Goal: Information Seeking & Learning: Learn about a topic

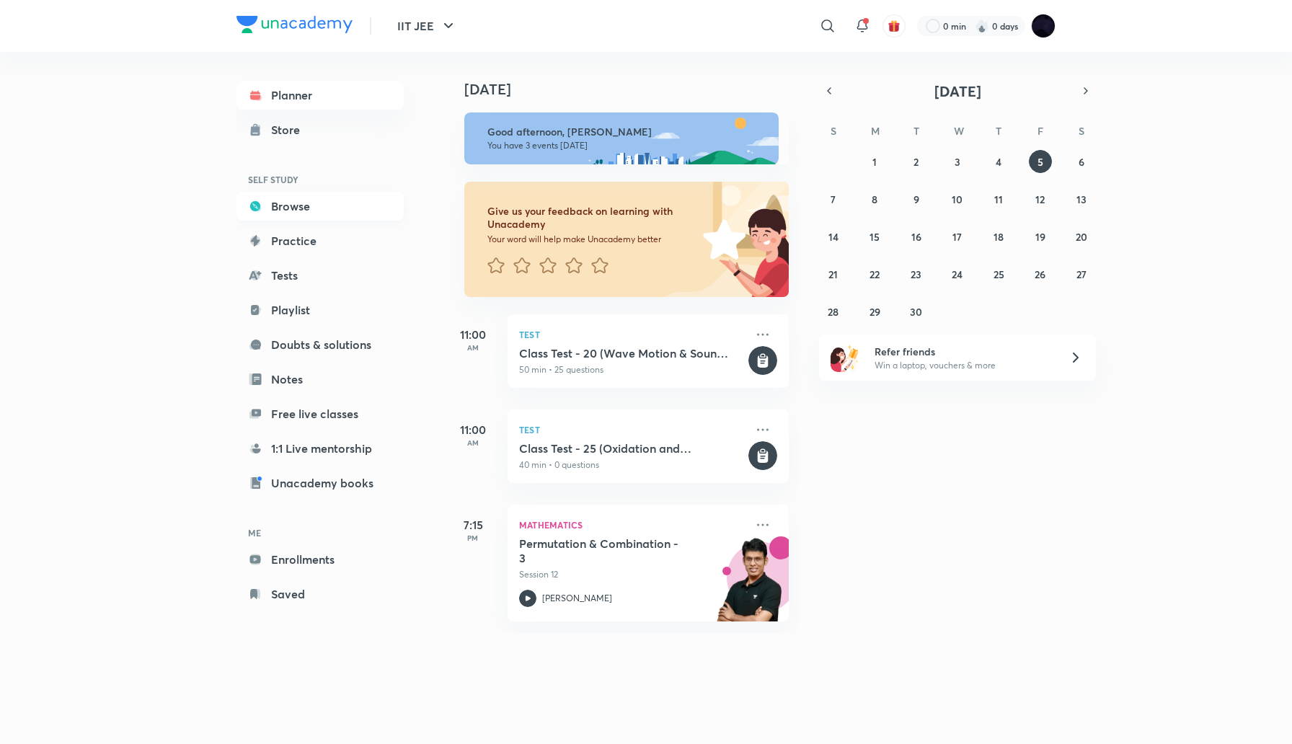
click at [291, 206] on link "Browse" at bounding box center [320, 206] width 167 height 29
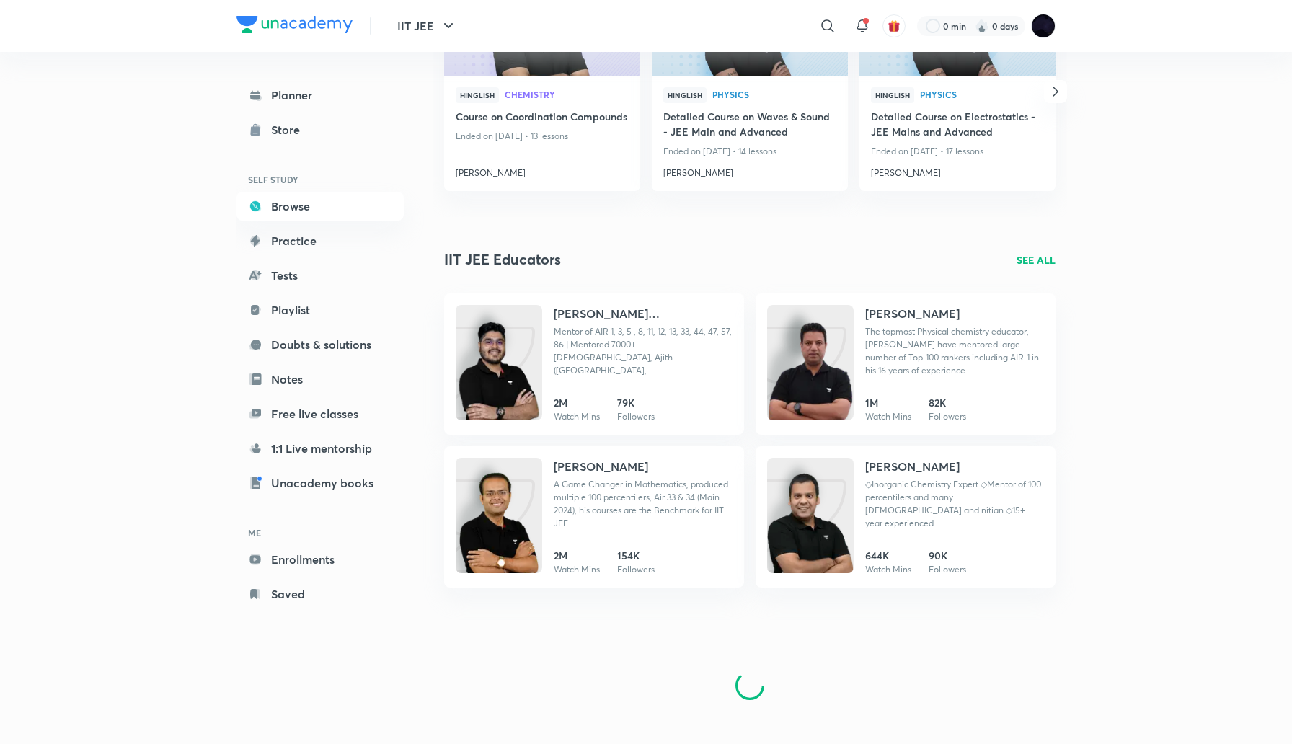
scroll to position [1459, 0]
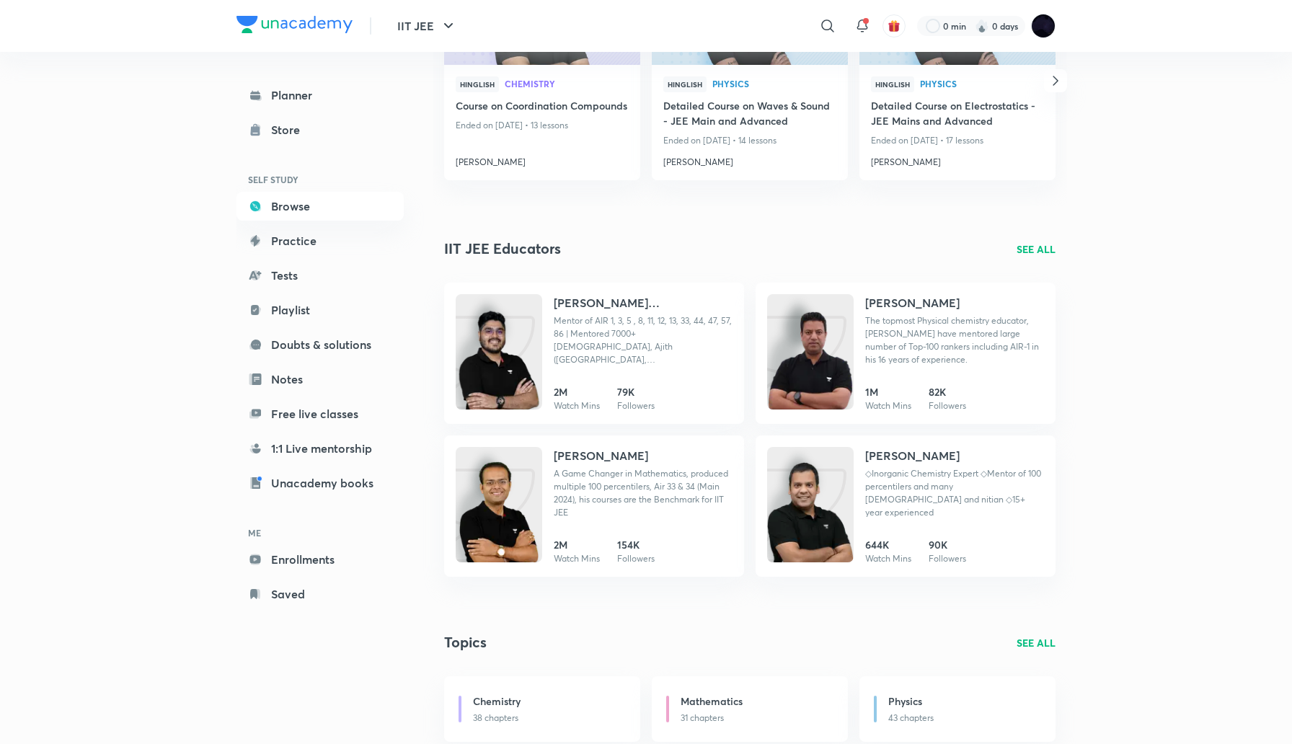
click at [1025, 249] on p "SEE ALL" at bounding box center [1036, 249] width 39 height 15
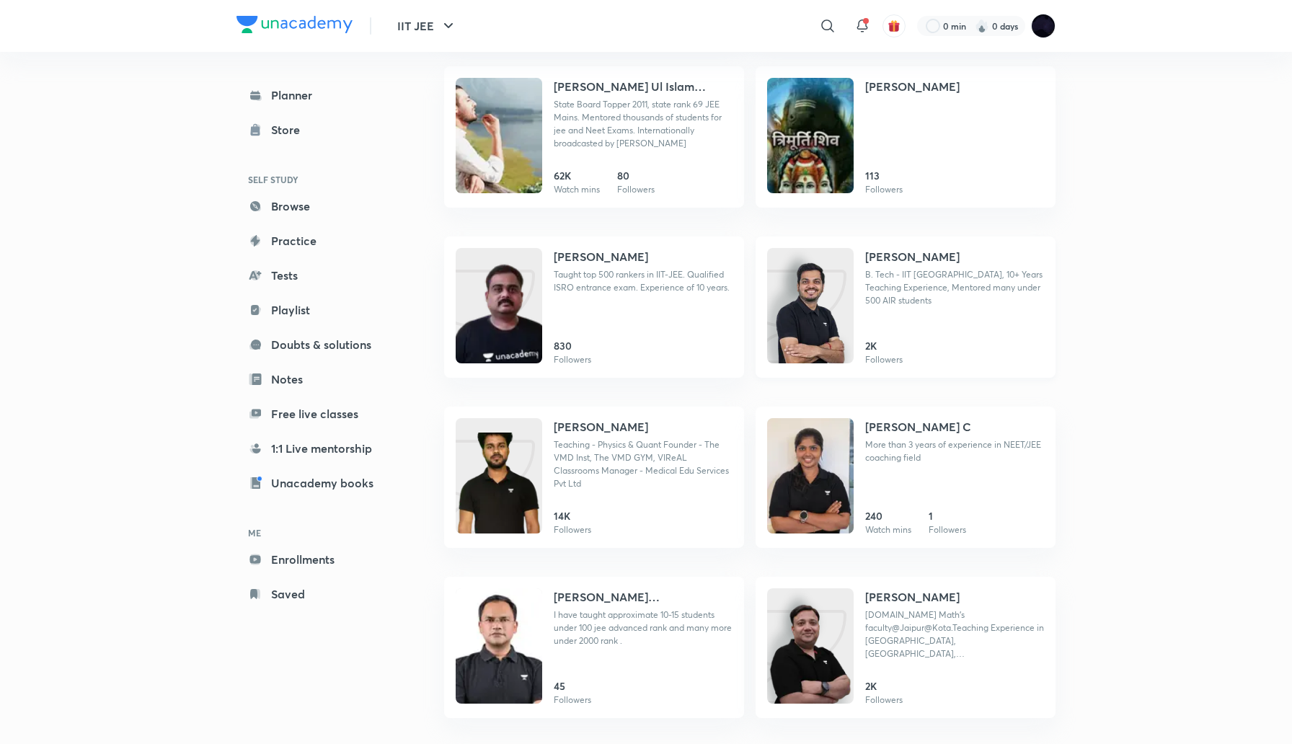
scroll to position [1, 0]
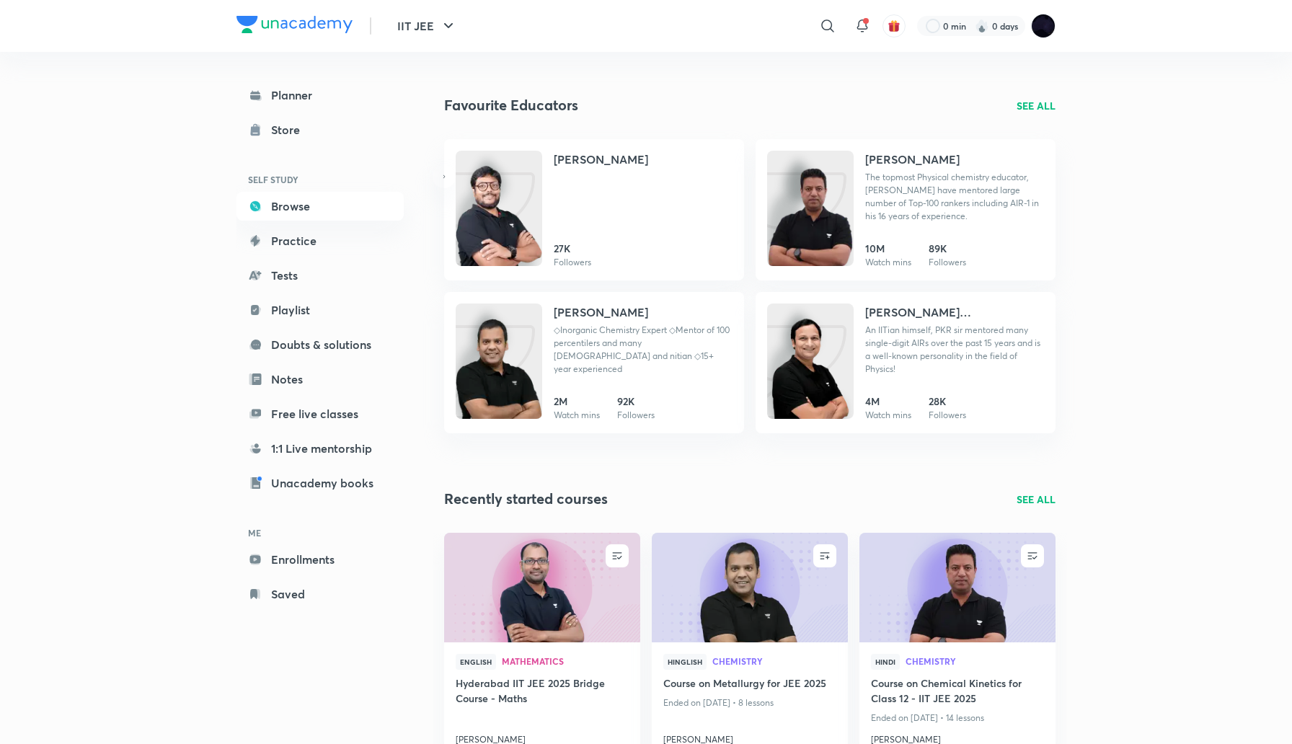
scroll to position [3249, 0]
click at [823, 21] on icon at bounding box center [827, 25] width 12 height 12
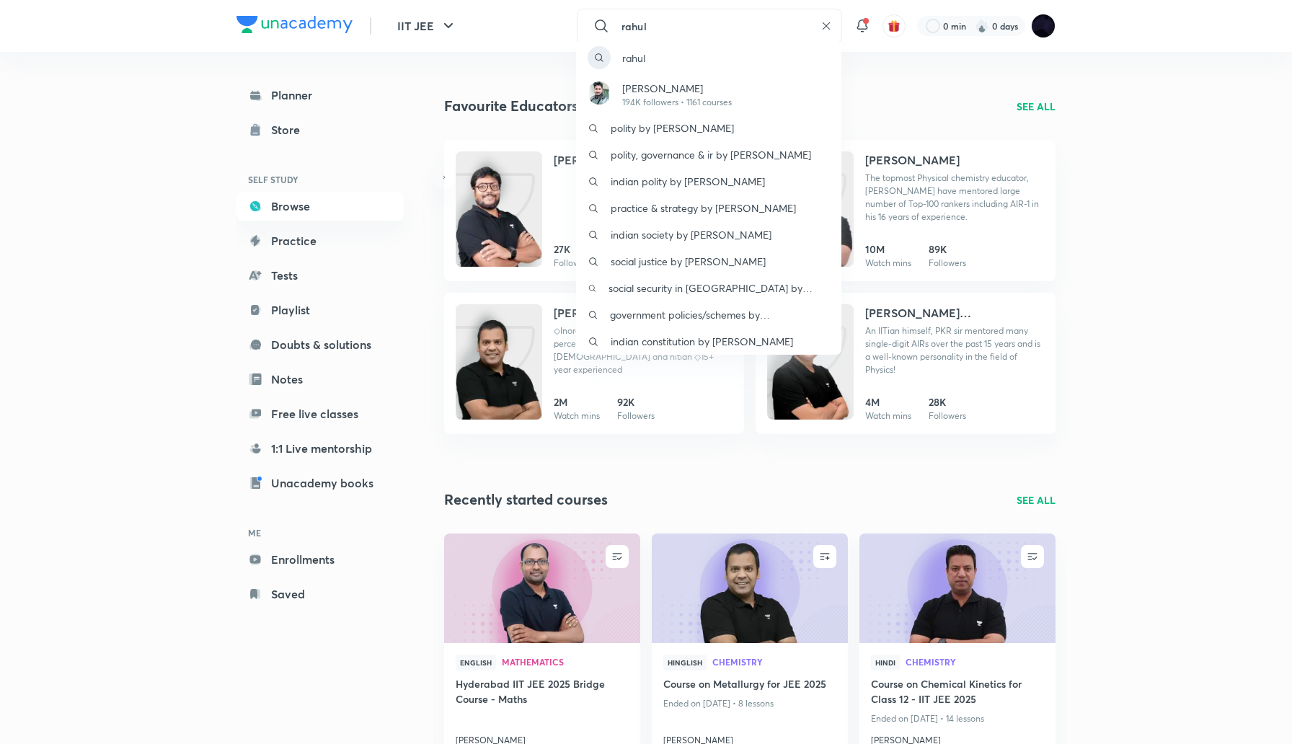
type input "rahul"
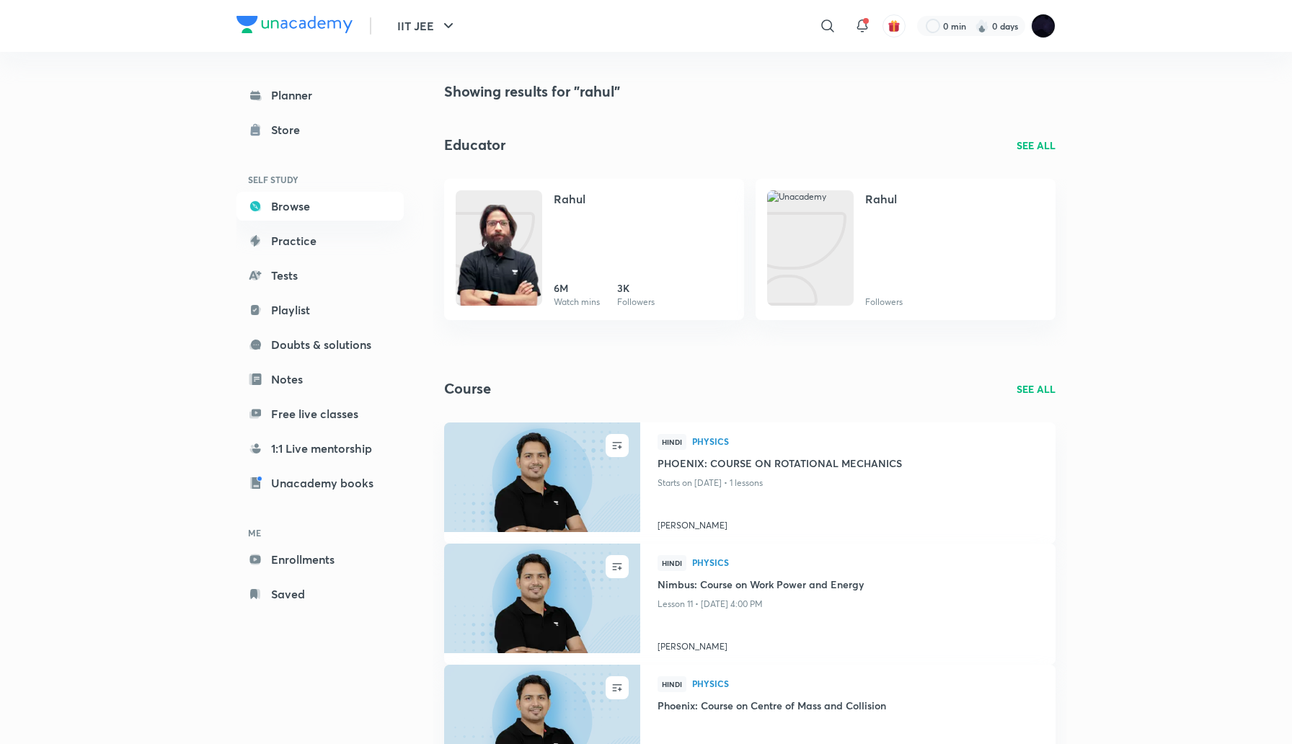
click at [1029, 142] on p "SEE ALL" at bounding box center [1036, 145] width 39 height 15
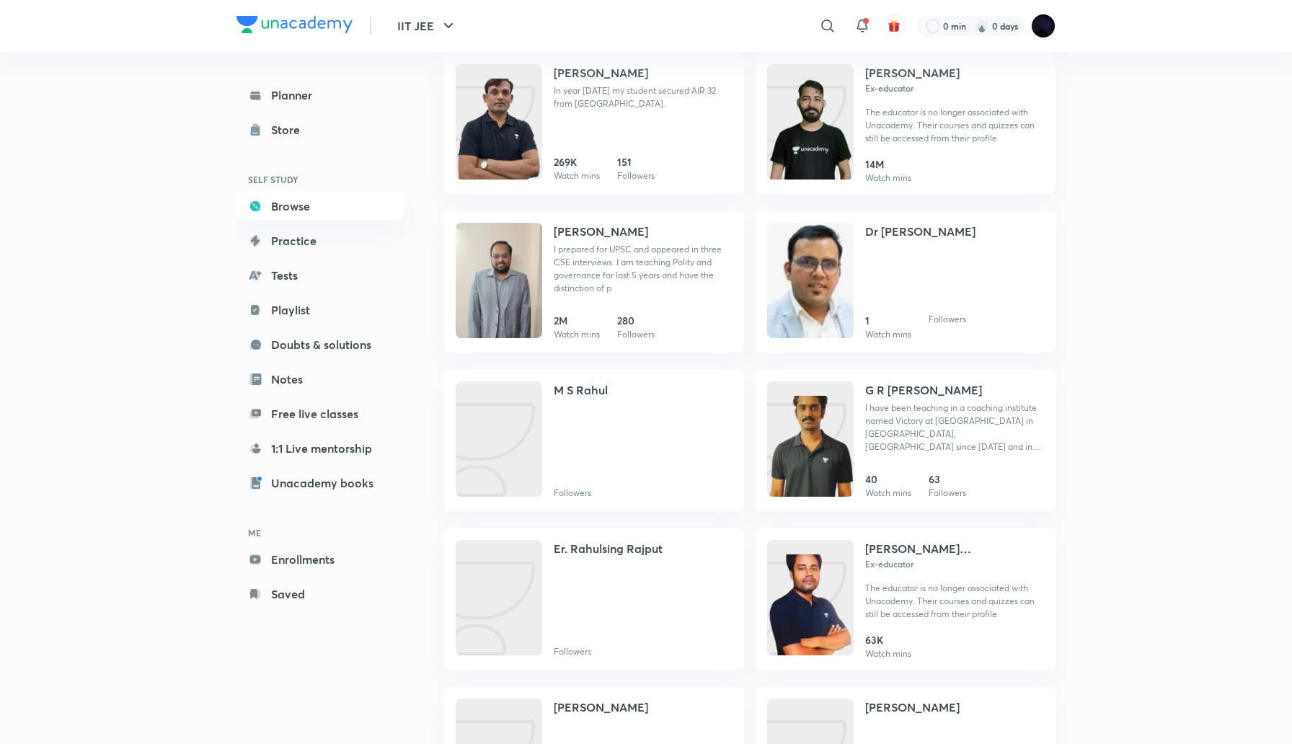
scroll to position [7292, 0]
